Goal: Share content: Share content

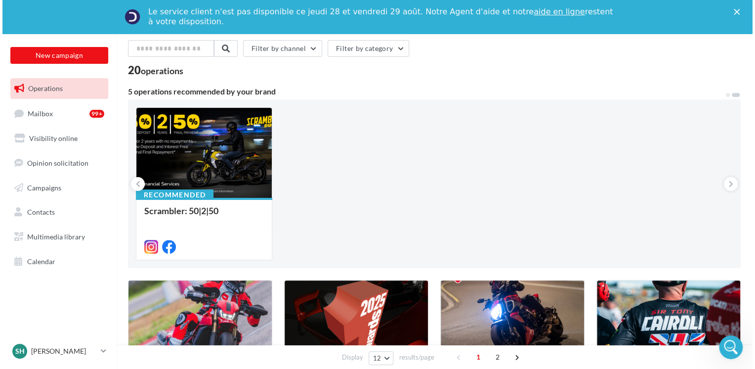
scroll to position [99, 0]
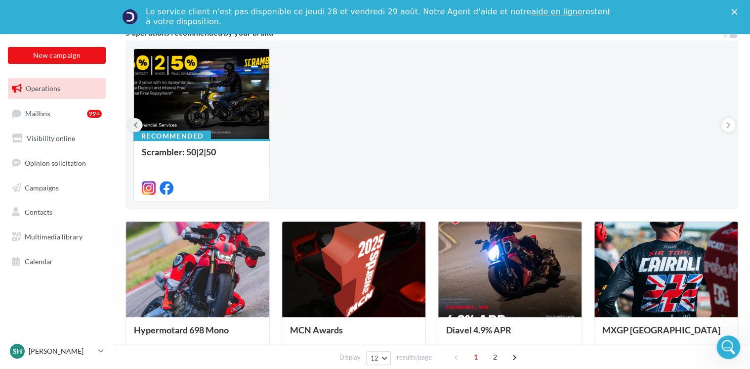
click at [135, 124] on icon at bounding box center [135, 125] width 4 height 10
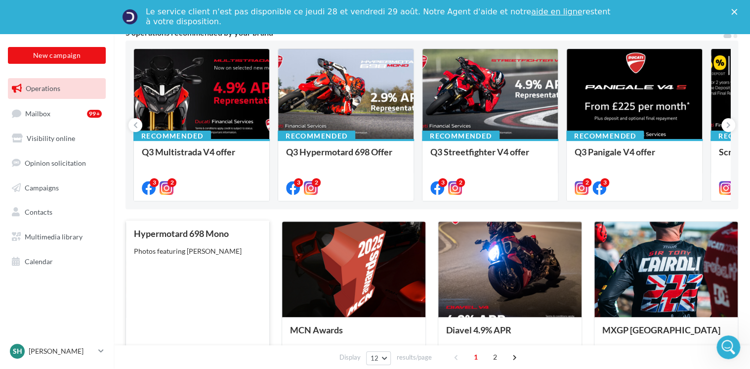
click at [218, 304] on div "Hypermotard 698 Mono Photos featuring [PERSON_NAME]" at bounding box center [198, 298] width 128 height 141
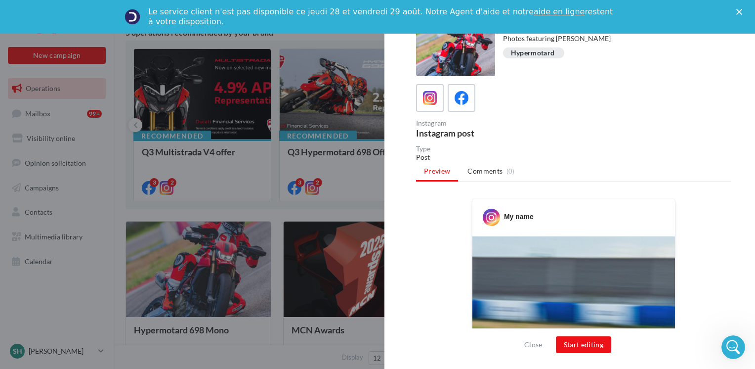
scroll to position [0, 0]
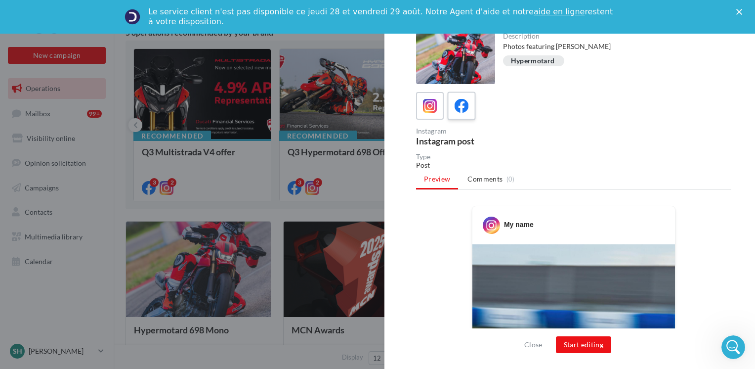
click at [461, 108] on icon at bounding box center [462, 106] width 14 height 14
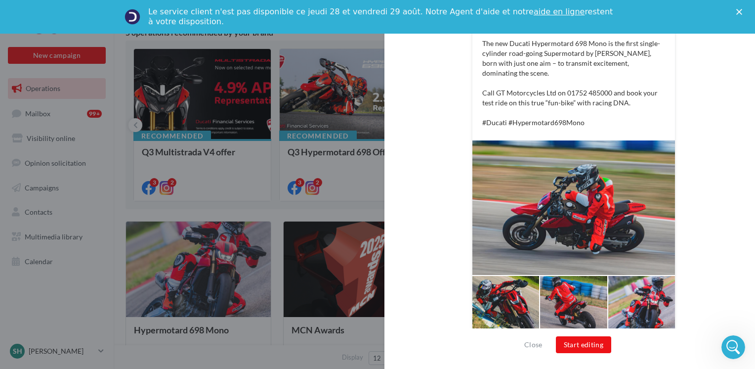
scroll to position [233, 0]
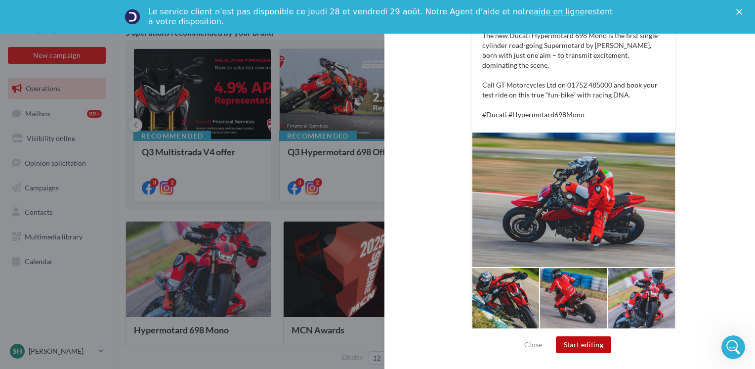
click at [585, 340] on button "Start editing" at bounding box center [584, 344] width 56 height 17
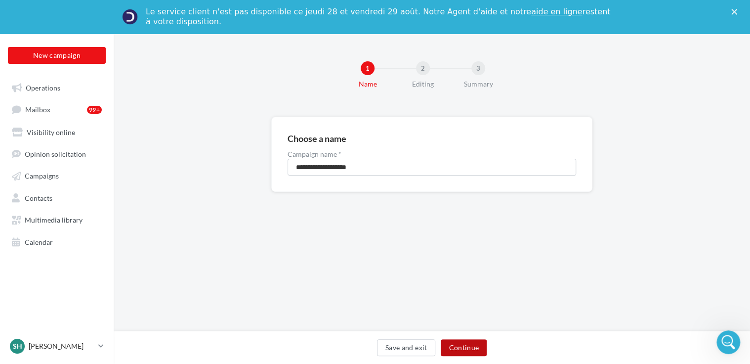
click at [469, 347] on button "Continue" at bounding box center [464, 347] width 46 height 17
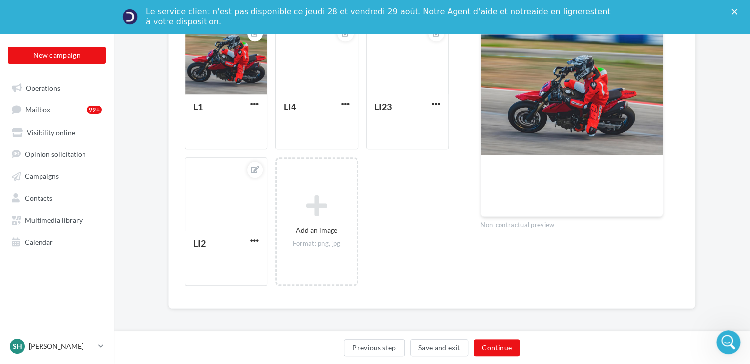
scroll to position [297, 0]
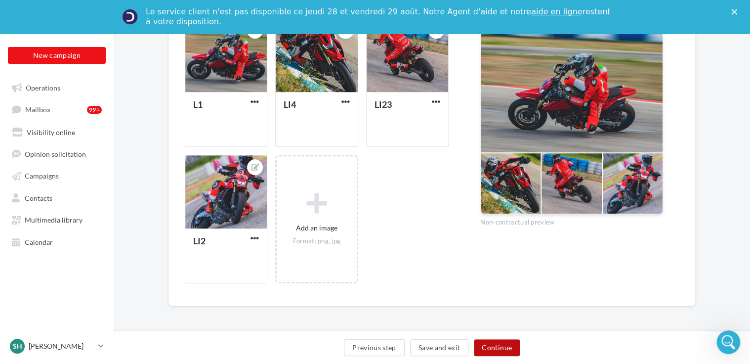
click at [505, 345] on button "Continue" at bounding box center [497, 347] width 46 height 17
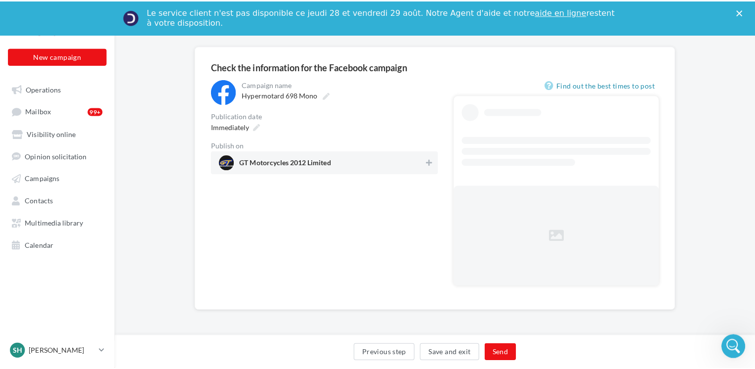
scroll to position [33, 0]
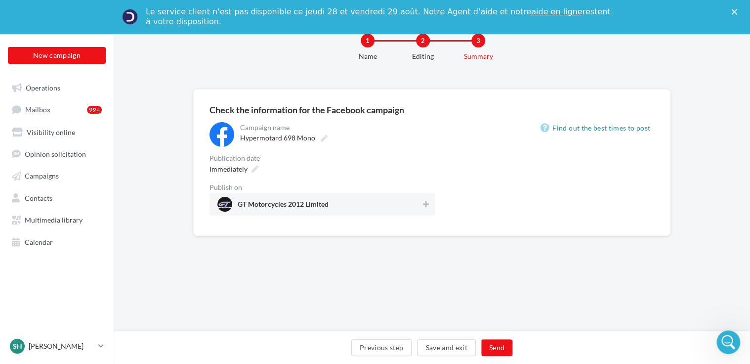
click at [431, 162] on div "Immediately" at bounding box center [322, 169] width 225 height 14
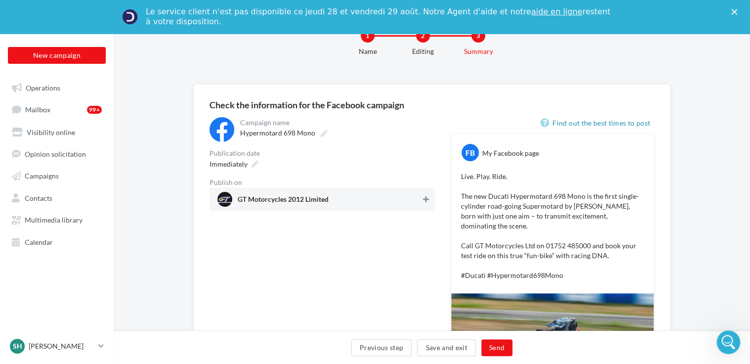
click at [428, 202] on icon at bounding box center [426, 199] width 6 height 7
click at [495, 347] on button "Send" at bounding box center [496, 347] width 31 height 17
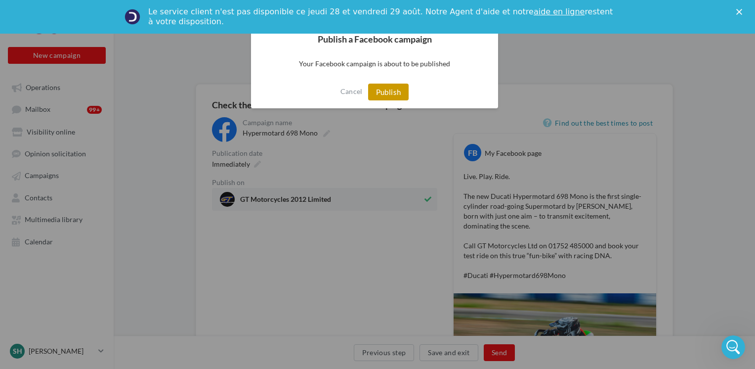
click at [399, 93] on button "Publish" at bounding box center [388, 92] width 41 height 17
